Goal: Task Accomplishment & Management: Use online tool/utility

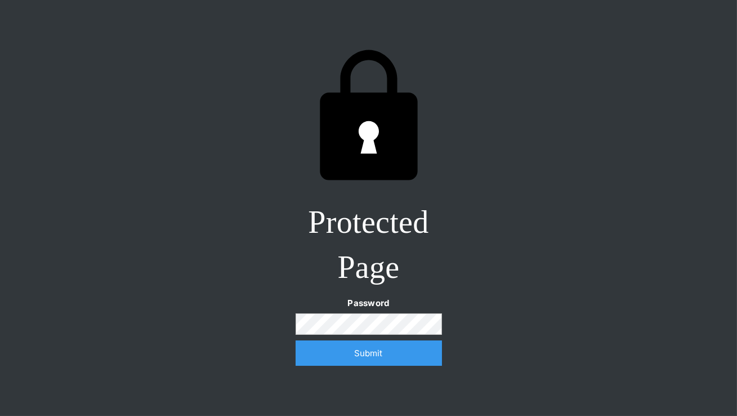
click at [363, 355] on input "Submit" at bounding box center [369, 352] width 146 height 25
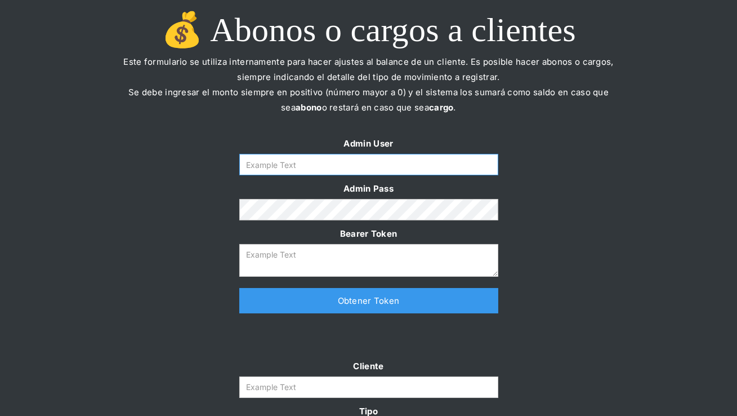
click at [392, 166] on input "Form" at bounding box center [368, 164] width 259 height 21
type input "[PERSON_NAME][EMAIL_ADDRESS][DOMAIN_NAME]"
click at [340, 302] on link "Obtener Token" at bounding box center [368, 300] width 259 height 25
type textarea "[SECURITY_DATA]"
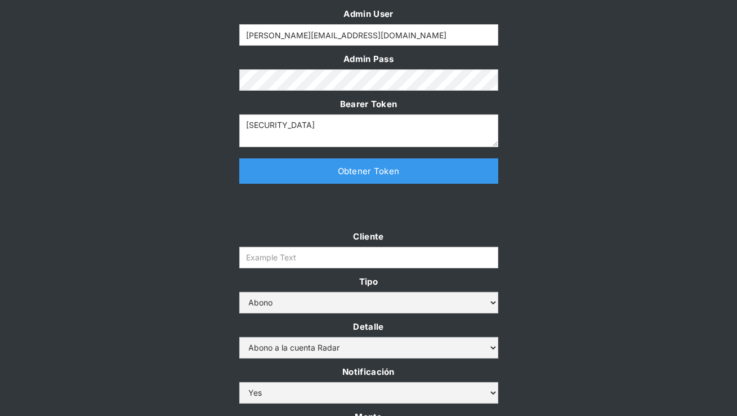
scroll to position [135, 0]
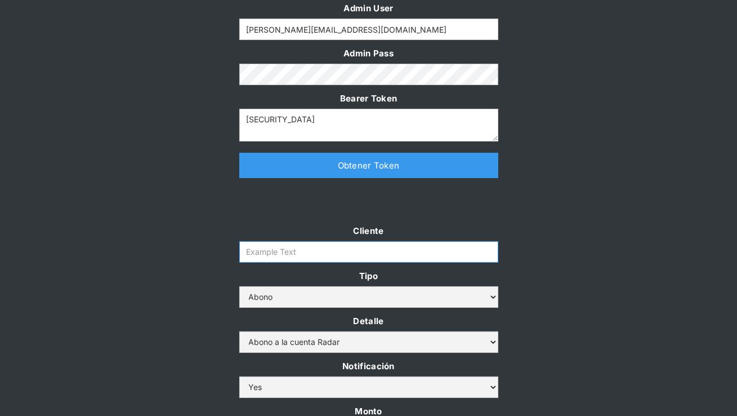
click at [319, 253] on input "Cliente" at bounding box center [368, 251] width 259 height 21
paste input "clpro-rt"
type input "clpro-rt"
click at [322, 297] on select "Abono Cargo" at bounding box center [368, 296] width 259 height 21
select select "cargo"
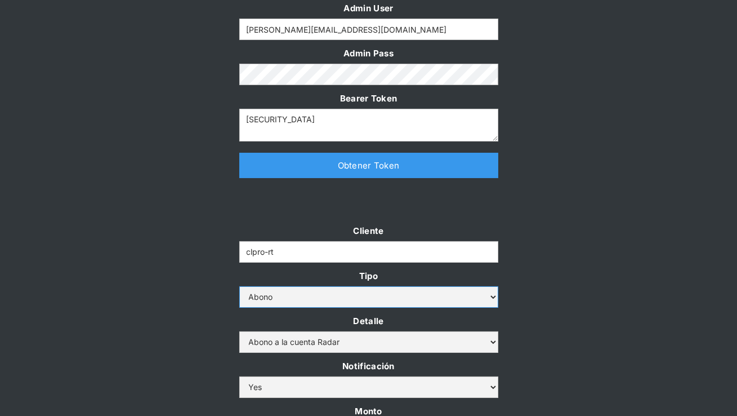
click at [239, 286] on select "Abono Cargo" at bounding box center [368, 296] width 259 height 21
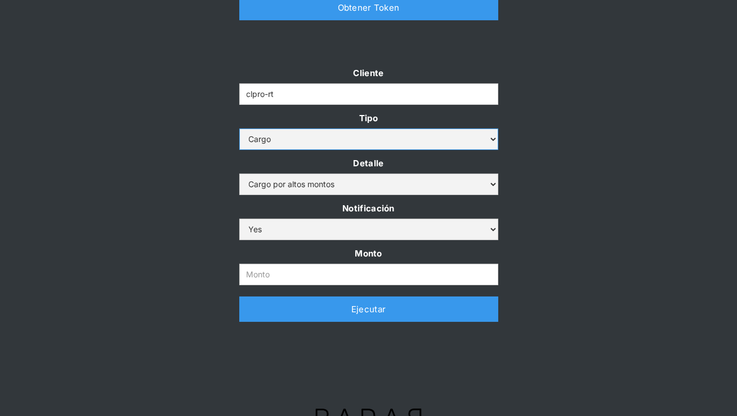
scroll to position [299, 0]
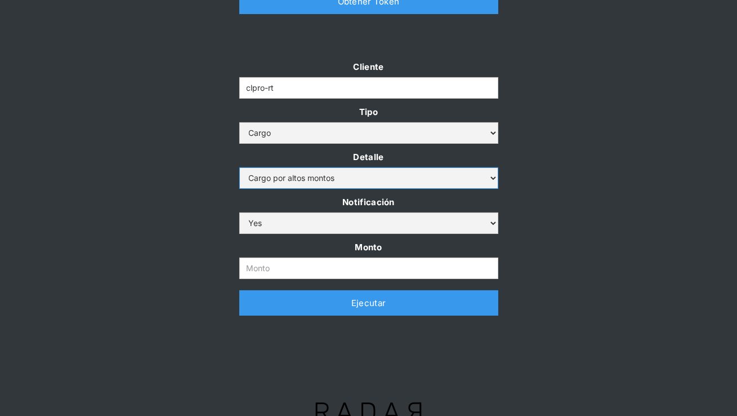
click at [351, 180] on select "Cargo por altos montos Ajuste a la cuenta Cobro comisión Radar" at bounding box center [368, 177] width 259 height 21
select select "5"
click at [239, 167] on select "Cargo por altos montos Ajuste a la cuenta Cobro comisión Radar" at bounding box center [368, 177] width 259 height 21
click at [323, 261] on input "Monto" at bounding box center [368, 267] width 259 height 21
paste input "9.663.604"
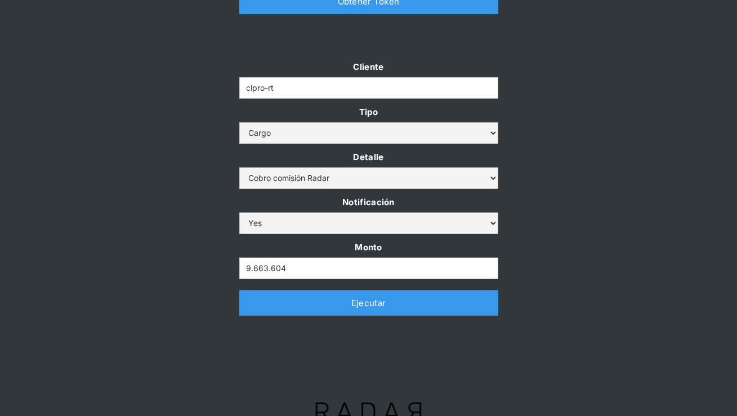
click at [510, 216] on div "Cliente clpro-rt Tipo Abono Cargo Detalle Cargo por altos montos Ajuste a la cu…" at bounding box center [368, 193] width 737 height 268
click at [383, 303] on link "Ejecutar" at bounding box center [368, 302] width 259 height 25
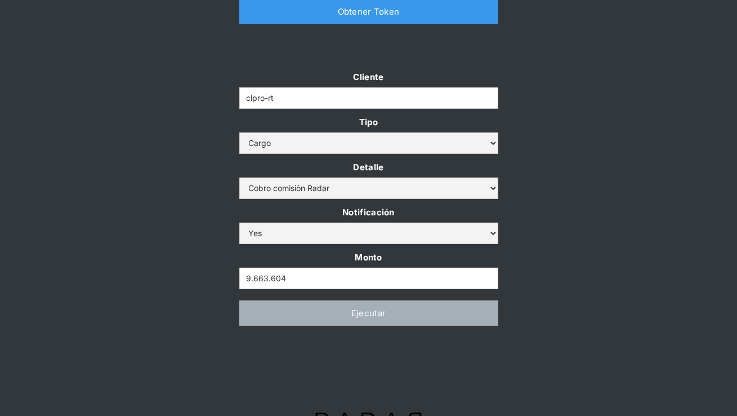
scroll to position [318, 0]
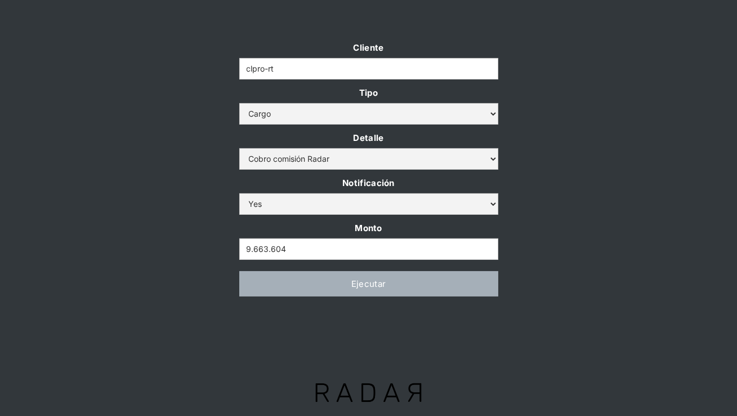
click at [453, 271] on link "Ejecutar" at bounding box center [368, 283] width 259 height 25
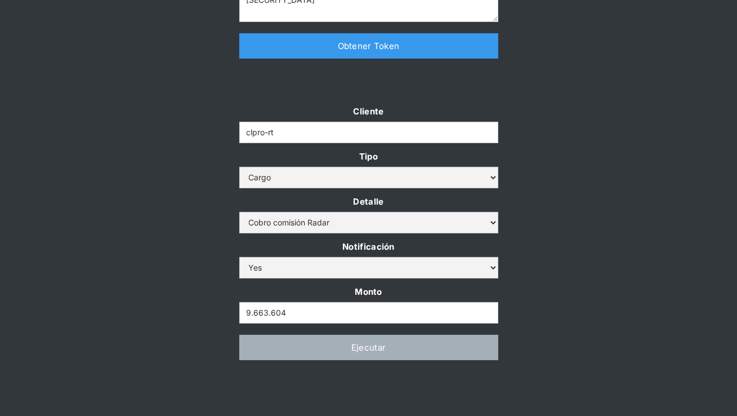
scroll to position [322, 0]
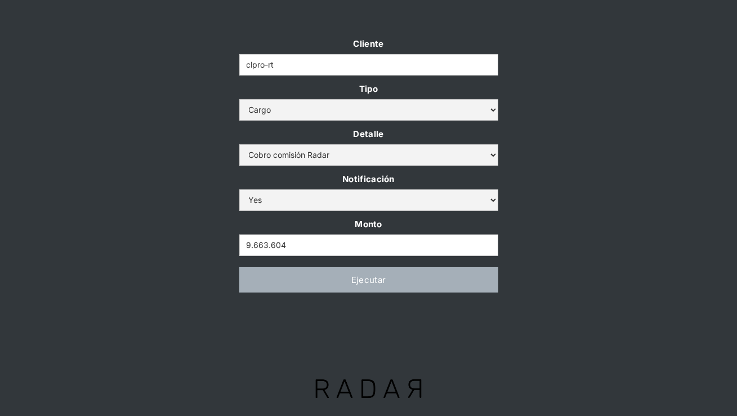
click at [403, 277] on link "Ejecutar" at bounding box center [368, 279] width 259 height 25
click at [362, 247] on input "9.663.604" at bounding box center [368, 244] width 259 height 21
click at [269, 247] on input "9.663.604" at bounding box center [368, 244] width 259 height 21
type input "9.663.604"
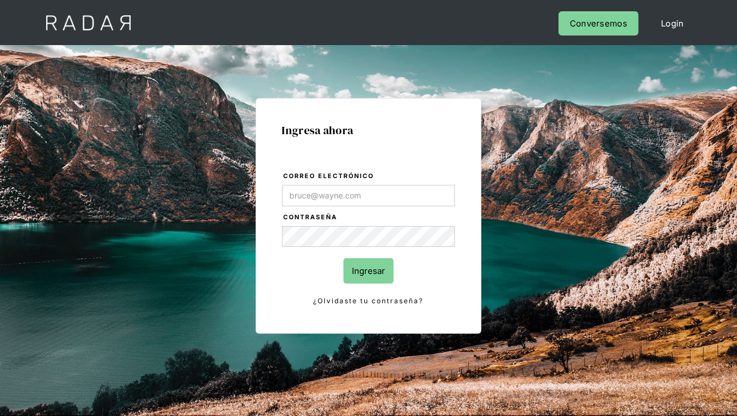
click at [491, 130] on div "Ingresa ahora Correo electrónico Contraseña Ingresar ¿Olvidaste tu contraseña? …" at bounding box center [368, 254] width 529 height 350
click at [328, 194] on input "Correo electrónico" at bounding box center [368, 195] width 172 height 21
type input "geraldine@somosradar.com"
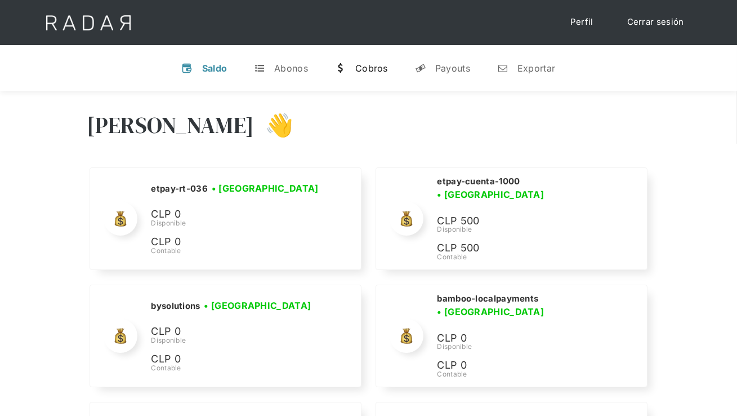
click at [362, 69] on div "Cobros" at bounding box center [371, 68] width 33 height 11
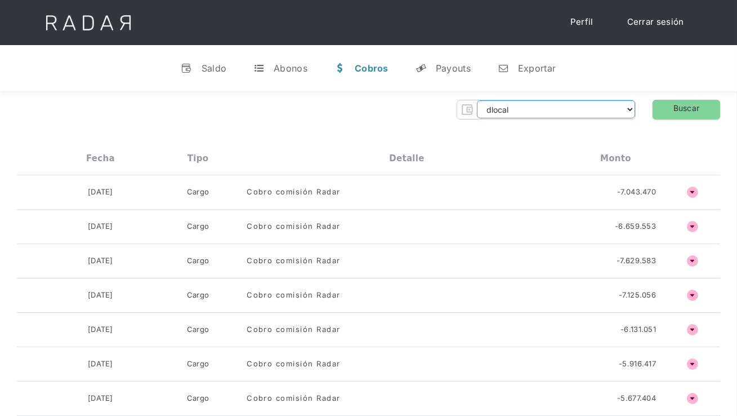
click at [533, 110] on select "dlocal demergechile fcacl2 remitee clpro coster urigol radar-cliente radar-clie…" at bounding box center [556, 109] width 158 height 18
select select "clpro-rt"
click at [477, 100] on select "dlocal demergechile fcacl2 remitee clpro coster urigol radar-cliente radar-clie…" at bounding box center [556, 109] width 158 height 18
click at [674, 105] on link "Buscar" at bounding box center [687, 110] width 68 height 20
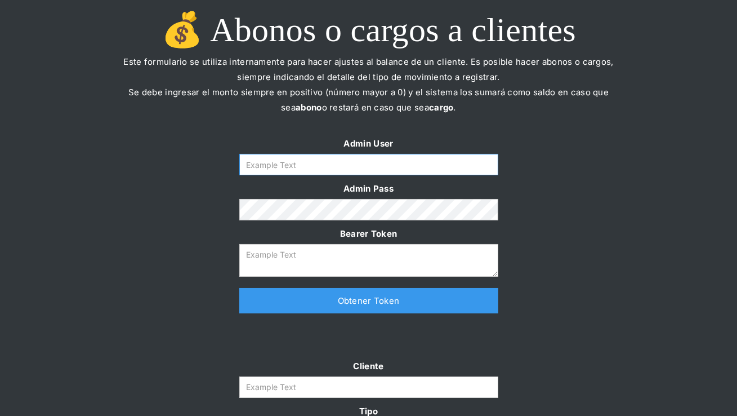
click at [275, 154] on input "Form" at bounding box center [368, 164] width 259 height 21
type input "[PERSON_NAME][EMAIL_ADDRESS][DOMAIN_NAME]"
click at [345, 304] on link "Obtener Token" at bounding box center [368, 300] width 259 height 25
drag, startPoint x: 366, startPoint y: 167, endPoint x: 155, endPoint y: 151, distance: 211.3
click at [155, 152] on div "Admin User geraldine@somosradar.com Admin Pass Bearer Token Thank you! Your sub…" at bounding box center [368, 230] width 737 height 189
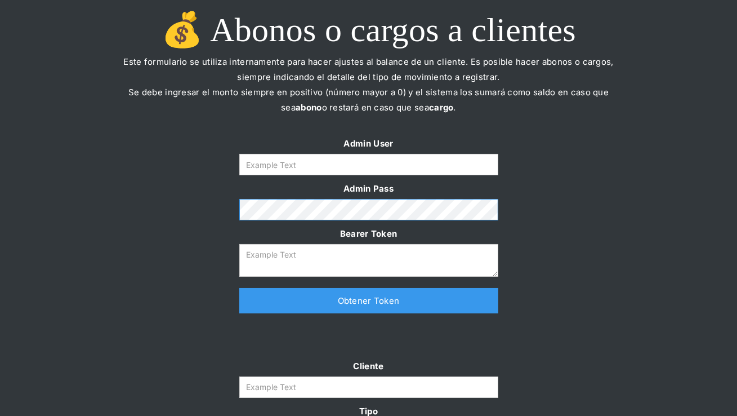
click at [211, 206] on div "Admin User Admin Pass Bearer Token Thank you! Your submission has been received…" at bounding box center [368, 230] width 737 height 189
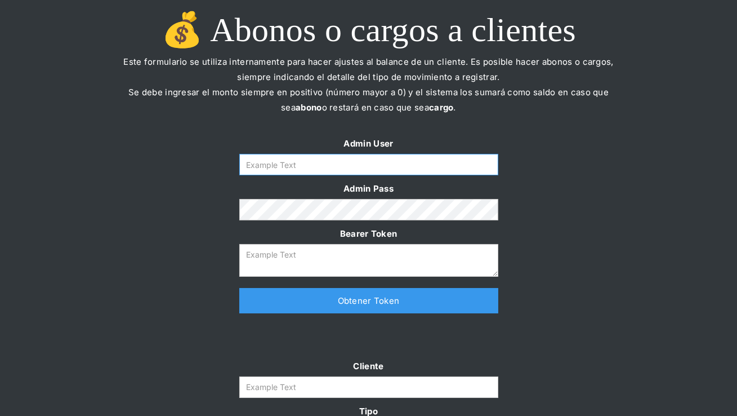
click at [295, 171] on input "Form" at bounding box center [368, 164] width 259 height 21
type input "[PERSON_NAME][EMAIL_ADDRESS][DOMAIN_NAME]"
click at [348, 299] on link "Obtener Token" at bounding box center [368, 300] width 259 height 25
click at [345, 159] on input "Form" at bounding box center [368, 164] width 259 height 21
type input "[PERSON_NAME][EMAIL_ADDRESS][DOMAIN_NAME]"
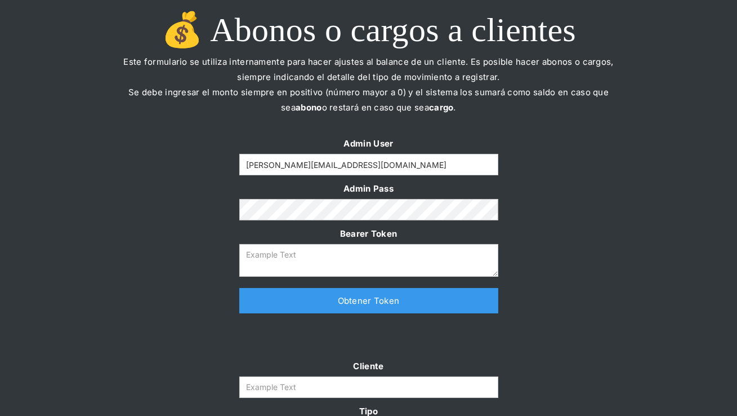
click at [349, 302] on link "Obtener Token" at bounding box center [368, 300] width 259 height 25
type textarea "[SECURITY_DATA]"
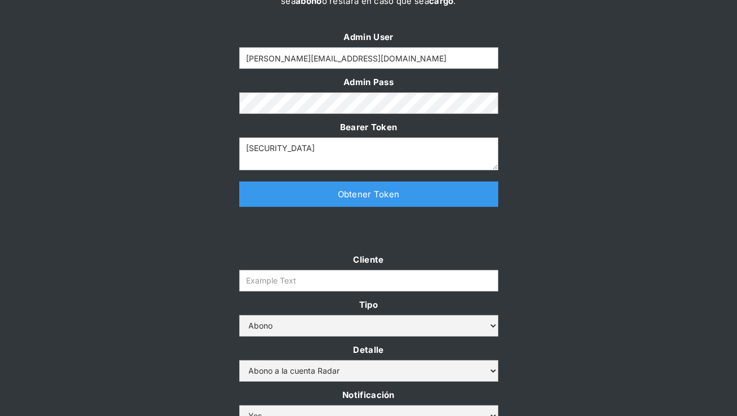
scroll to position [128, 0]
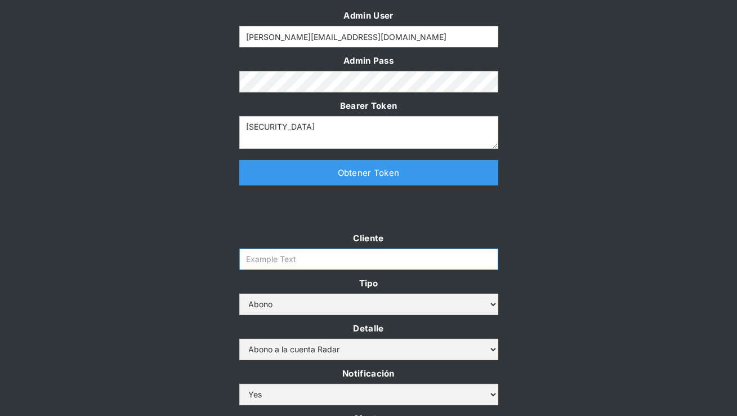
click at [331, 253] on input "Cliente" at bounding box center [368, 258] width 259 height 21
paste input "clpro-rt"
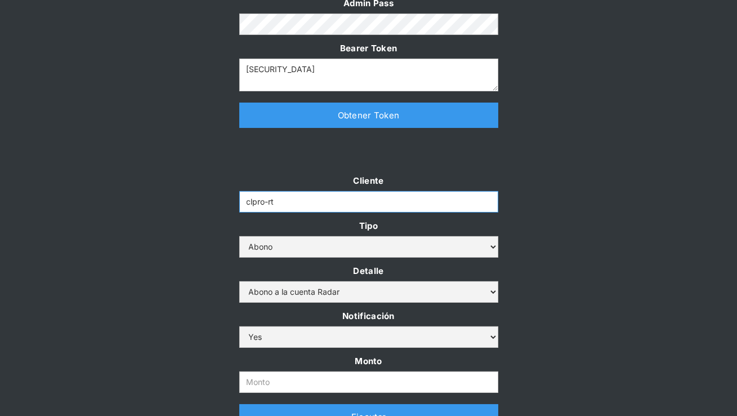
scroll to position [207, 0]
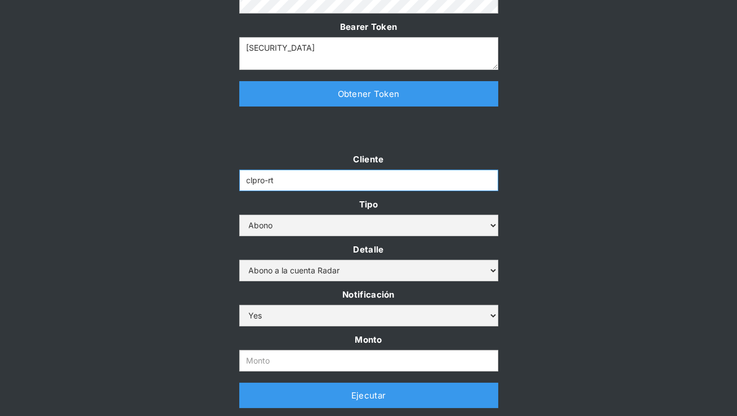
type input "clpro-rt"
click at [308, 229] on select "Abono Cargo" at bounding box center [368, 225] width 259 height 21
select select "cargo"
click at [239, 215] on select "Abono Cargo" at bounding box center [368, 225] width 259 height 21
click at [307, 275] on select "Abono a la cuenta Radar Devolución por altos montos" at bounding box center [368, 270] width 259 height 21
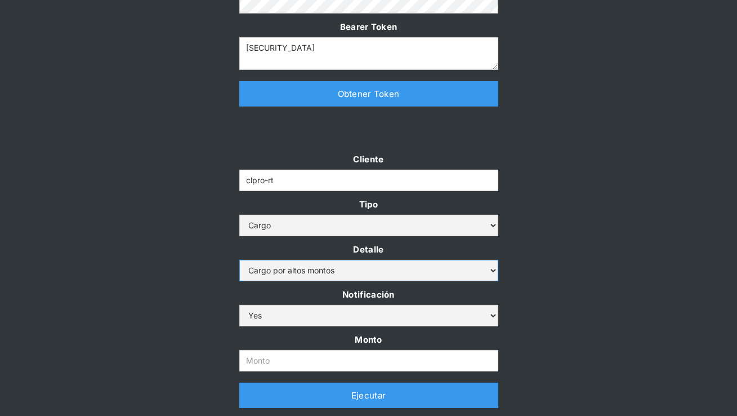
select select "5"
click at [239, 260] on select "Cargo por altos montos Ajuste a la cuenta Cobro comisión Radar" at bounding box center [368, 270] width 259 height 21
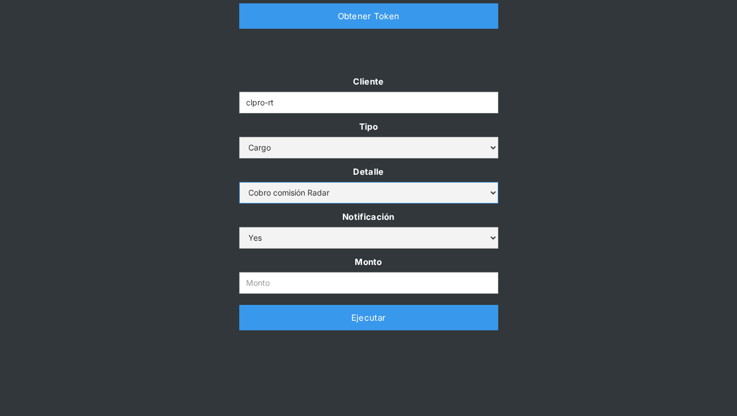
scroll to position [291, 0]
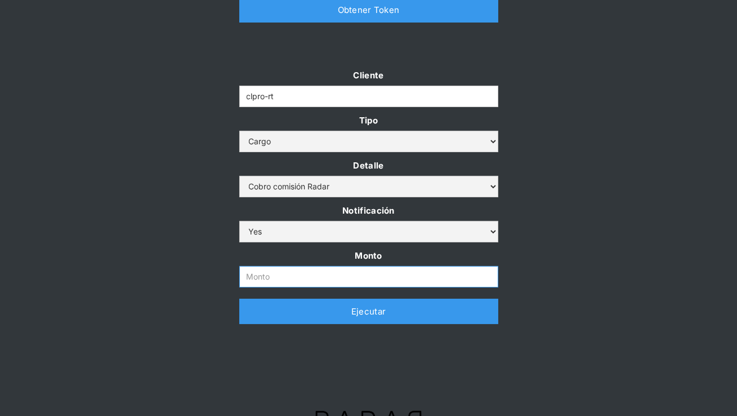
click at [321, 275] on input "Monto" at bounding box center [368, 276] width 259 height 21
paste input "9.663.604"
type input "9.663.604"
click at [210, 248] on div "Cliente clpro-rt Tipo Abono Cargo Detalle Cargo por altos montos Ajuste a la cu…" at bounding box center [368, 202] width 737 height 268
click at [301, 316] on link "Ejecutar" at bounding box center [368, 311] width 259 height 25
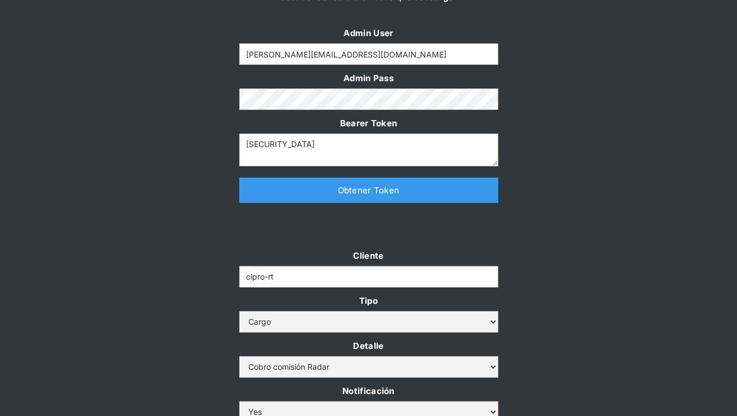
scroll to position [322, 0]
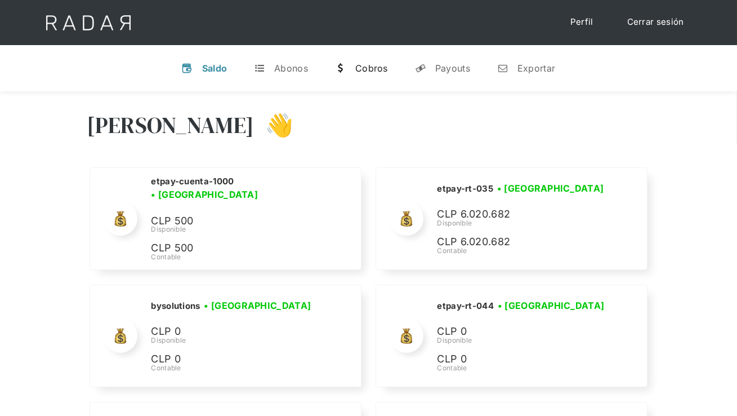
click at [373, 63] on div "Cobros" at bounding box center [371, 68] width 33 height 11
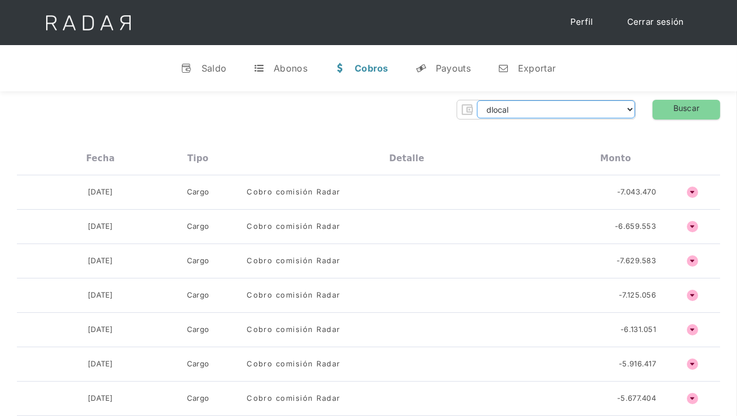
click at [510, 113] on select "dlocal demergechile fcacl2 remitee clpro coster urigol radar-cliente radar-clie…" at bounding box center [556, 109] width 158 height 18
select select "clpro-rt"
click at [477, 100] on select "dlocal demergechile fcacl2 remitee clpro coster urigol radar-cliente radar-clie…" at bounding box center [556, 109] width 158 height 18
click at [680, 103] on link "Buscar" at bounding box center [687, 110] width 68 height 20
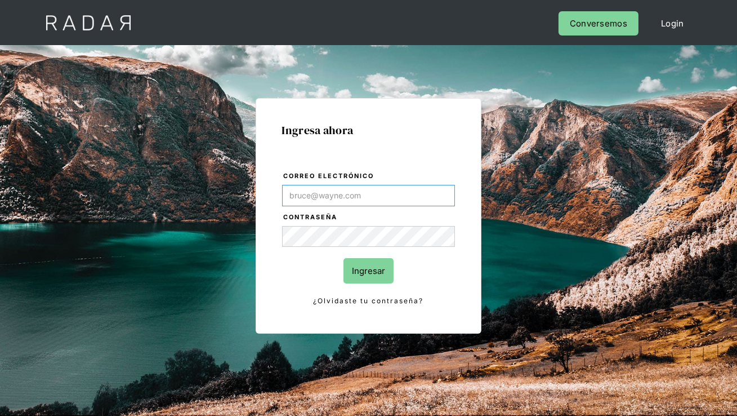
type input "[PERSON_NAME][EMAIL_ADDRESS][DOMAIN_NAME]"
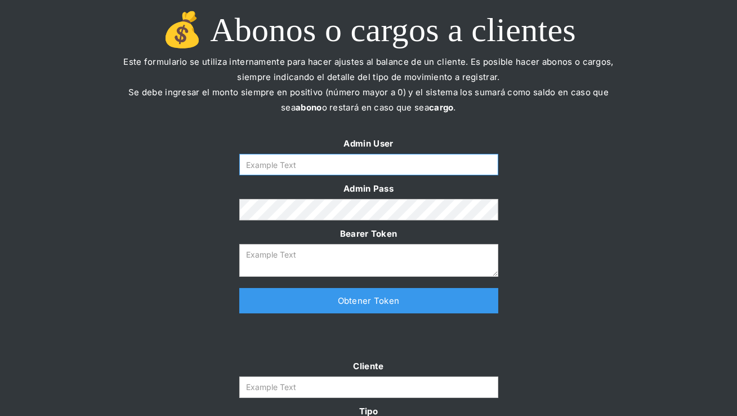
click at [428, 164] on input "Form" at bounding box center [368, 164] width 259 height 21
click at [326, 166] on input "Form" at bounding box center [368, 164] width 259 height 21
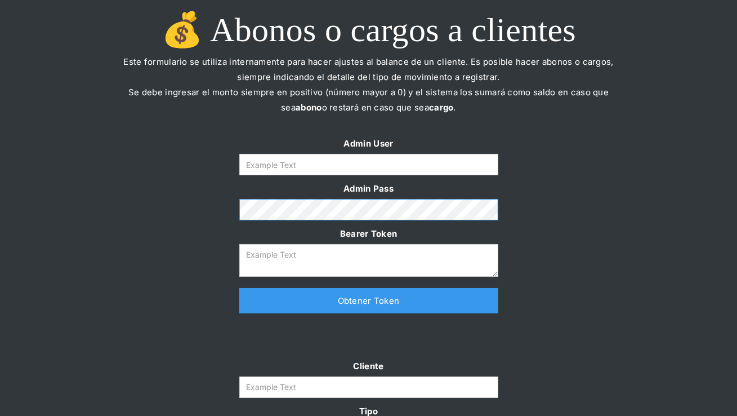
click at [219, 203] on div "Admin User Admin Pass Bearer Token Thank you! Your submission has been received…" at bounding box center [368, 230] width 737 height 189
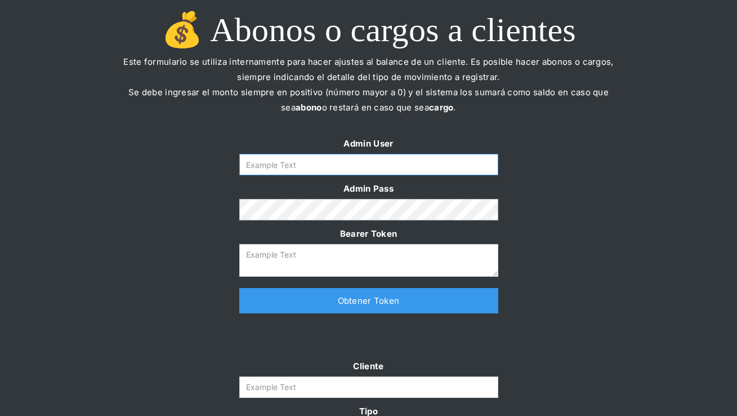
click at [295, 163] on input "Form" at bounding box center [368, 164] width 259 height 21
type input "[PERSON_NAME][EMAIL_ADDRESS][DOMAIN_NAME]"
click at [339, 313] on link "Obtener Token" at bounding box center [368, 300] width 259 height 25
type textarea "eyJhbGciOiJSUzI1NiIsInR5cCI6IkpXVCJ9.eyJkYXRhIjp7ImlkIjoiZ2VyYWxkaW5lQHNvbW9zcm…"
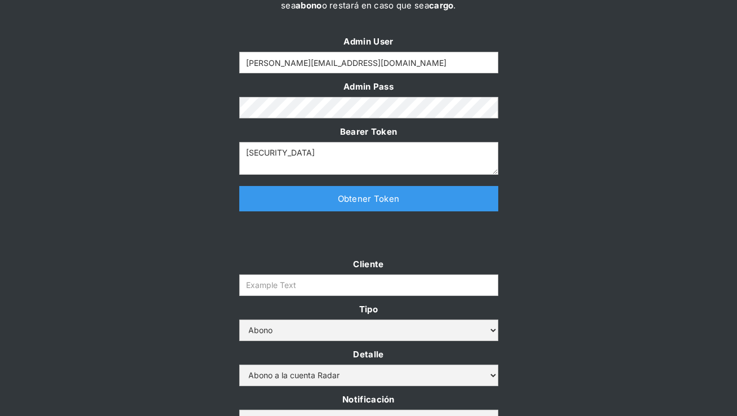
scroll to position [112, 0]
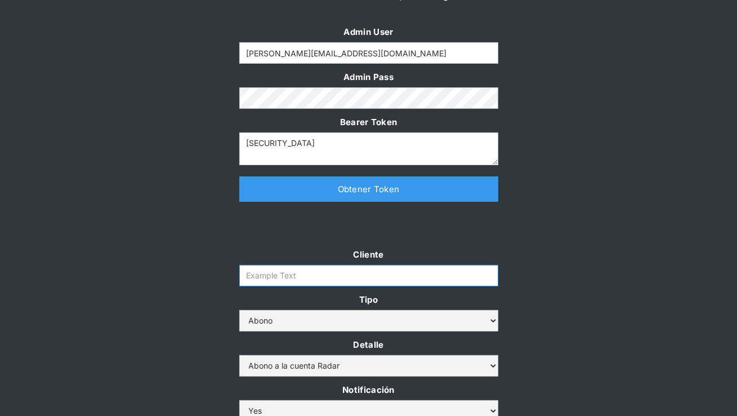
click at [285, 275] on input "Cliente" at bounding box center [368, 275] width 259 height 21
paste input "clpro-rt"
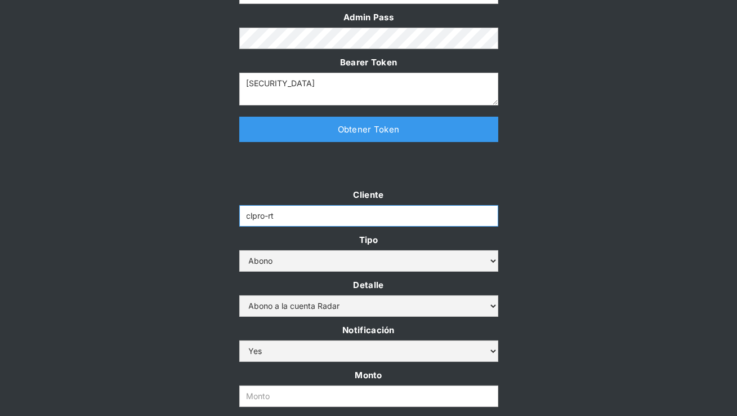
scroll to position [240, 0]
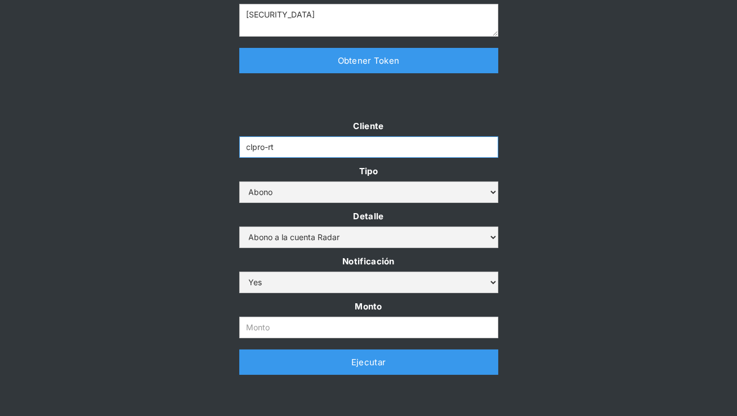
type input "clpro-rt"
click at [270, 193] on select "Abono Cargo" at bounding box center [368, 191] width 259 height 21
select select "cargo"
click at [239, 181] on select "Abono Cargo" at bounding box center [368, 191] width 259 height 21
click at [281, 242] on select "Abono a la cuenta Radar Devolución por altos montos" at bounding box center [368, 236] width 259 height 21
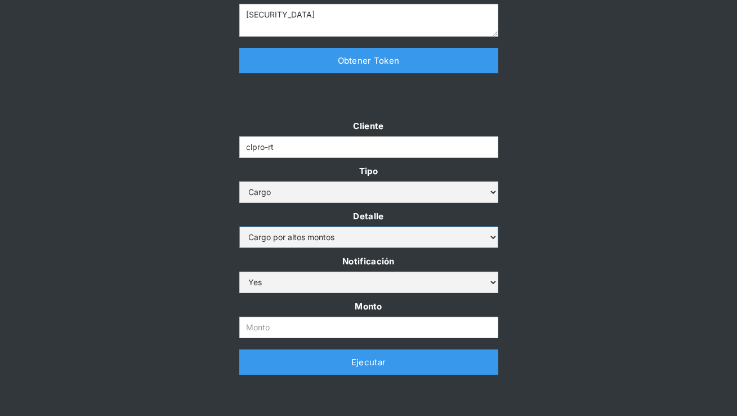
select select "5"
click at [239, 226] on select "Cargo por altos montos Ajuste a la cuenta Cobro comisión Radar" at bounding box center [368, 236] width 259 height 21
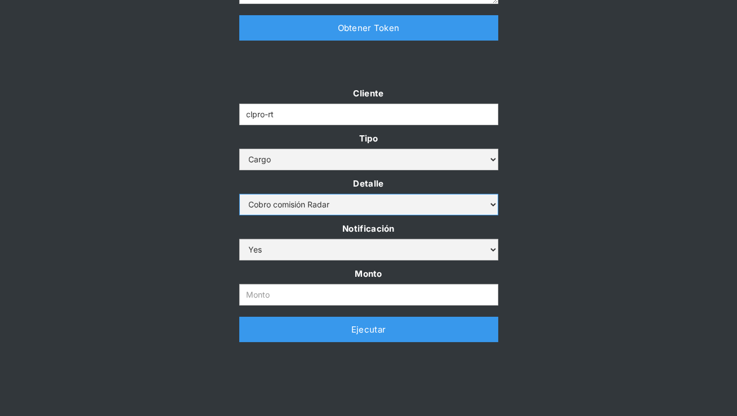
scroll to position [287, 0]
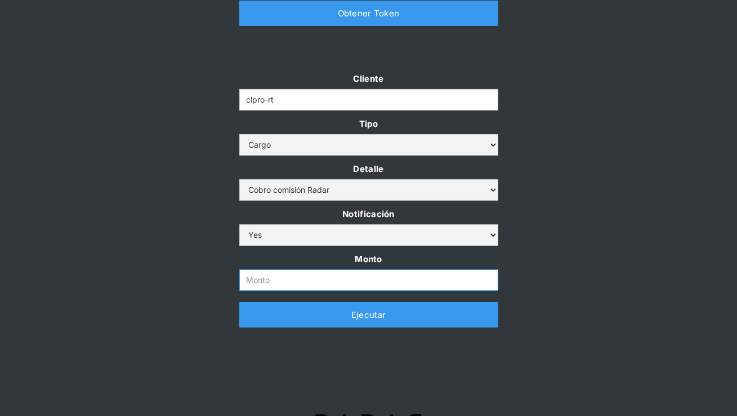
click at [304, 284] on input "Monto" at bounding box center [368, 279] width 259 height 21
paste input "9.663.604"
type input "9.663.604"
click at [341, 371] on div at bounding box center [368, 367] width 529 height 56
click at [372, 320] on link "Ejecutar" at bounding box center [368, 314] width 259 height 25
